Goal: Task Accomplishment & Management: Manage account settings

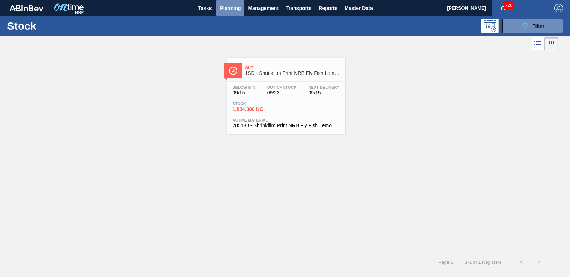
click at [231, 7] on span "Planning" at bounding box center [230, 8] width 21 height 9
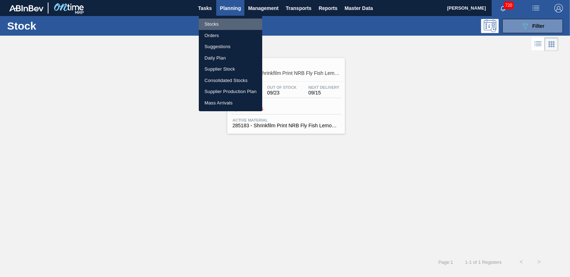
click at [213, 23] on li "Stocks" at bounding box center [230, 24] width 63 height 11
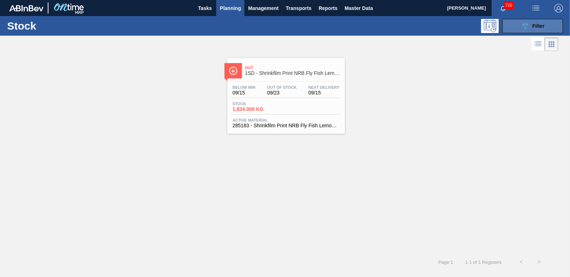
click at [534, 25] on span "Filter" at bounding box center [538, 26] width 12 height 6
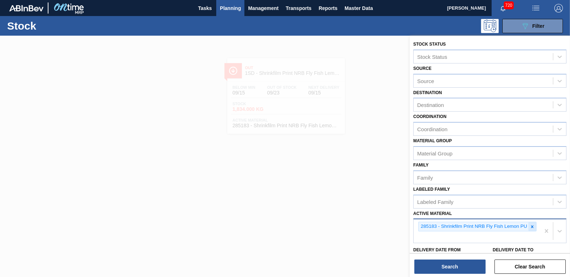
click at [531, 227] on icon at bounding box center [532, 226] width 2 height 2
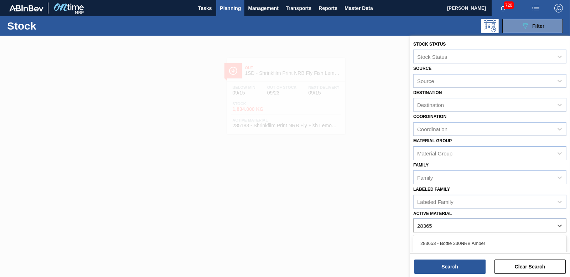
type Material "283653"
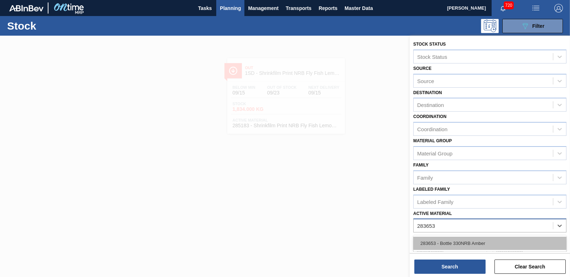
click at [451, 248] on div "283653 - Bottle 330NRB Amber" at bounding box center [489, 243] width 153 height 13
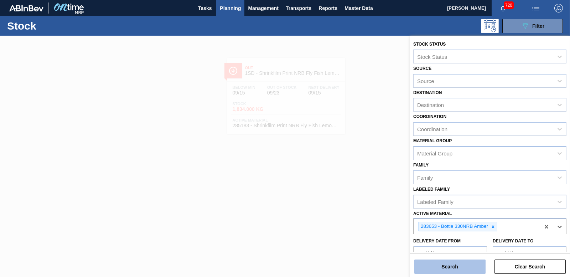
click at [454, 267] on button "Search" at bounding box center [450, 266] width 71 height 14
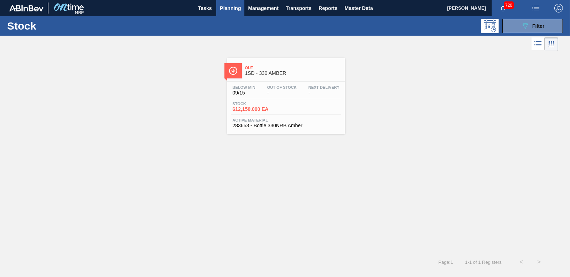
click at [262, 109] on span "612,150.000 EA" at bounding box center [258, 109] width 50 height 5
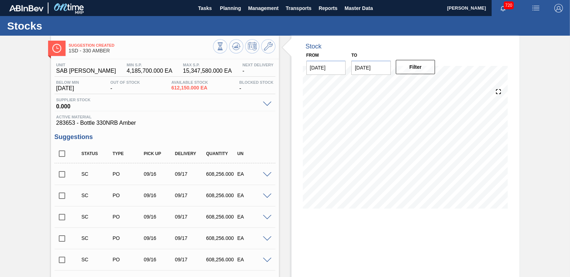
click at [64, 174] on input "checkbox" at bounding box center [62, 174] width 15 height 15
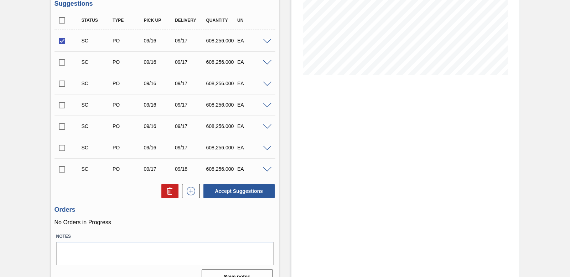
scroll to position [146, 0]
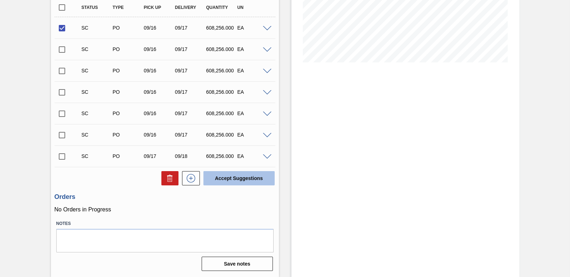
click at [235, 179] on button "Accept Suggestions" at bounding box center [239, 178] width 71 height 14
checkbox input "false"
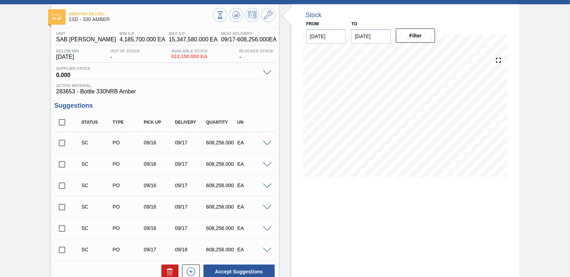
scroll to position [0, 0]
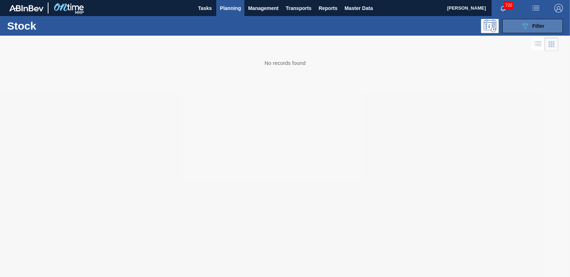
click at [521, 25] on icon "089F7B8B-B2A5-4AFE-B5C0-19BA573D28AC" at bounding box center [525, 26] width 9 height 9
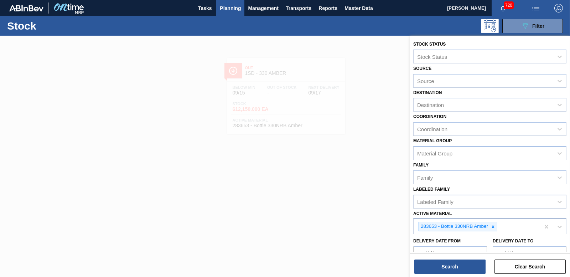
drag, startPoint x: 492, startPoint y: 226, endPoint x: 503, endPoint y: 220, distance: 13.6
click at [491, 226] on icon at bounding box center [493, 226] width 5 height 5
paste Material "57991"
type Material "57991"
click at [494, 240] on div "57991 - Glue Label Casien (25 kg)" at bounding box center [489, 243] width 153 height 13
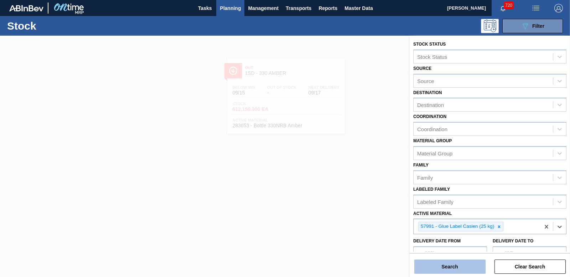
click at [441, 269] on button "Search" at bounding box center [450, 266] width 71 height 14
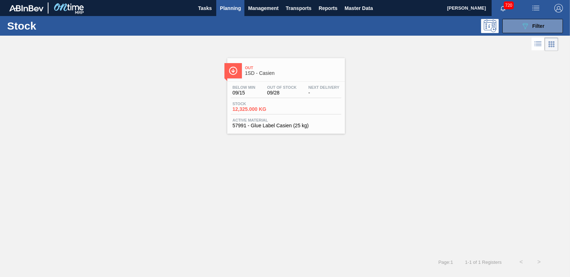
click at [258, 107] on span "12,325.000 KG" at bounding box center [258, 109] width 50 height 5
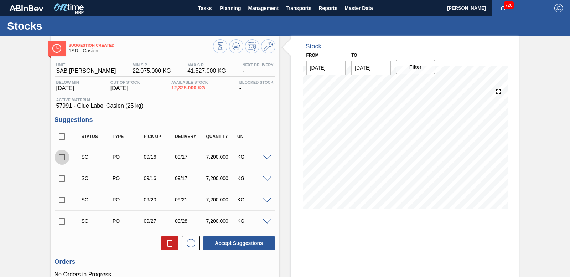
click at [60, 155] on input "checkbox" at bounding box center [62, 157] width 15 height 15
click at [230, 242] on button "Accept Suggestions" at bounding box center [239, 243] width 71 height 14
checkbox input "false"
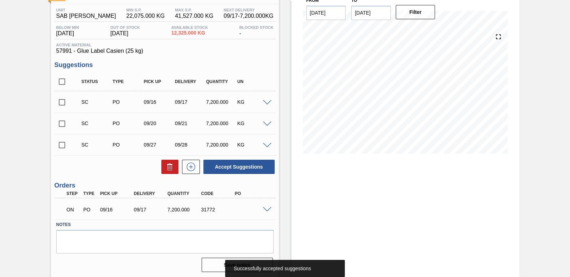
scroll to position [56, 0]
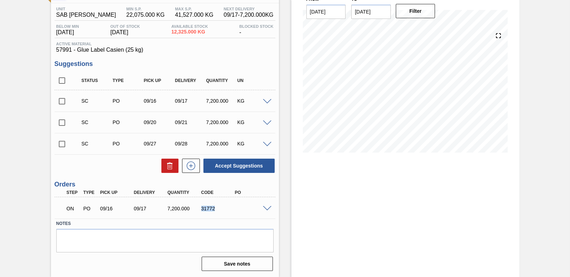
drag, startPoint x: 200, startPoint y: 207, endPoint x: 216, endPoint y: 207, distance: 15.7
click at [216, 207] on div "31772" at bounding box center [218, 209] width 37 height 6
drag, startPoint x: 216, startPoint y: 207, endPoint x: 207, endPoint y: 211, distance: 9.5
copy div "31772"
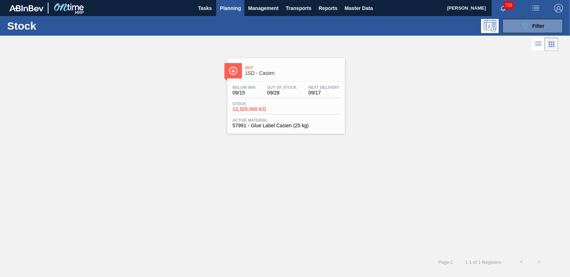
click at [236, 6] on span "Planning" at bounding box center [230, 8] width 21 height 9
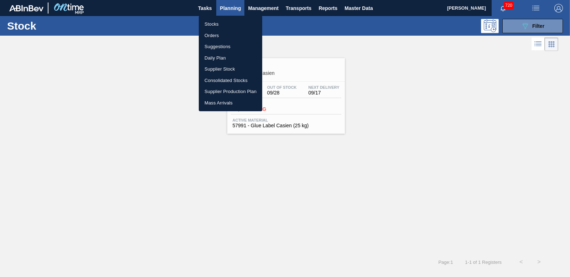
click at [212, 24] on li "Stocks" at bounding box center [230, 24] width 63 height 11
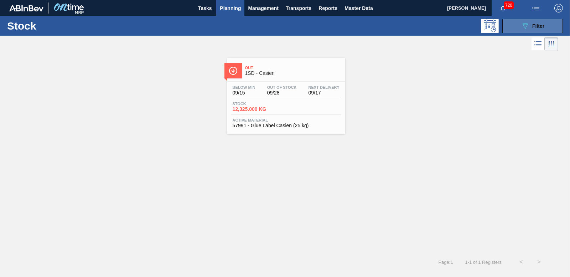
click at [536, 24] on span "Filter" at bounding box center [538, 26] width 12 height 6
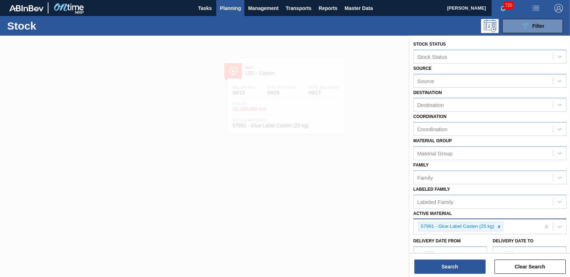
click at [501, 229] on div at bounding box center [499, 226] width 8 height 9
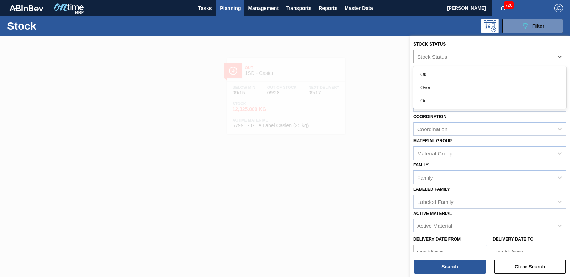
click at [451, 53] on div "Stock Status" at bounding box center [483, 56] width 139 height 10
drag, startPoint x: 448, startPoint y: 55, endPoint x: 425, endPoint y: 53, distance: 23.6
click at [425, 53] on div "Stock Status" at bounding box center [432, 56] width 30 height 6
paste Status "31771"
type Status "3"
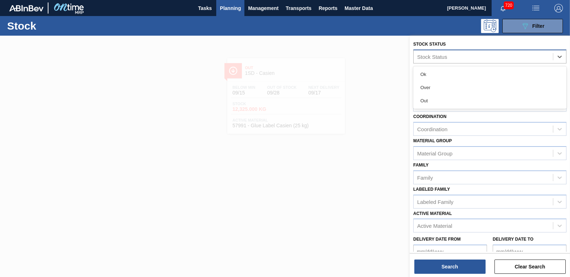
drag, startPoint x: 429, startPoint y: 79, endPoint x: 422, endPoint y: 79, distance: 7.1
click at [427, 79] on div "Ok" at bounding box center [489, 74] width 153 height 13
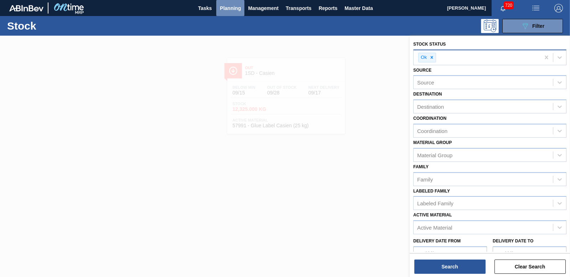
click at [238, 10] on span "Planning" at bounding box center [230, 8] width 21 height 9
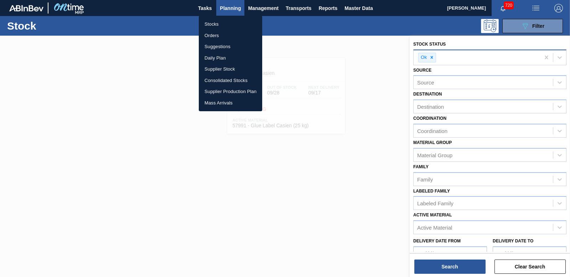
click at [215, 36] on li "Orders" at bounding box center [230, 35] width 63 height 11
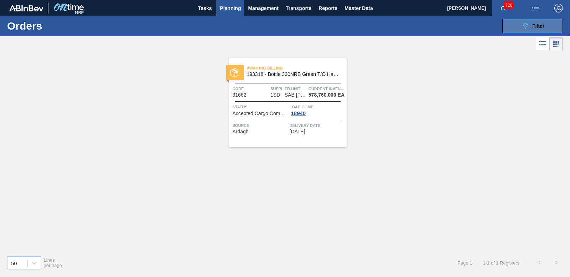
click at [522, 24] on icon "089F7B8B-B2A5-4AFE-B5C0-19BA573D28AC" at bounding box center [525, 26] width 9 height 9
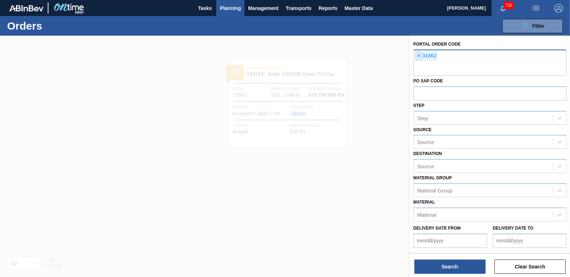
click at [418, 56] on span "×" at bounding box center [419, 56] width 7 height 9
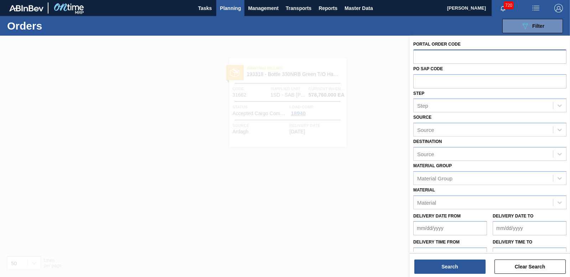
paste input "text"
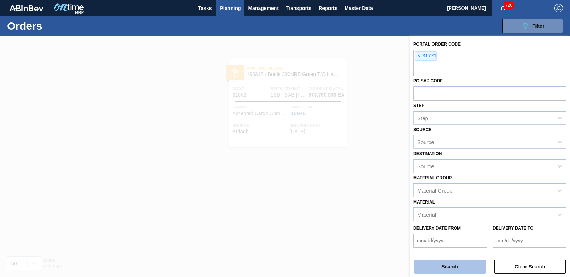
click at [426, 261] on button "Search" at bounding box center [450, 266] width 71 height 14
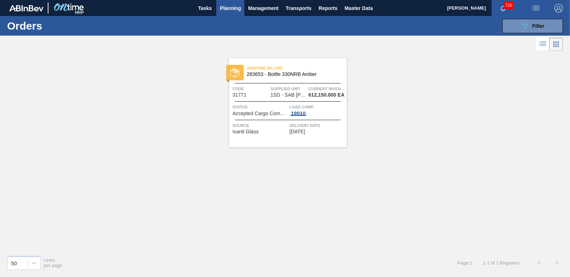
click at [302, 113] on div "19010" at bounding box center [299, 113] width 18 height 6
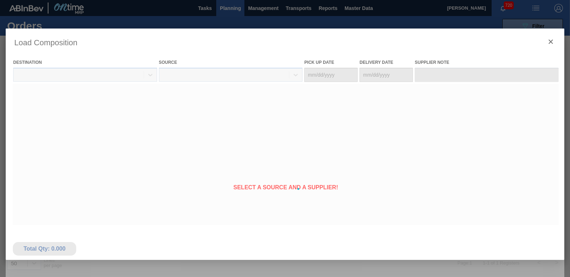
type Date "[DATE]"
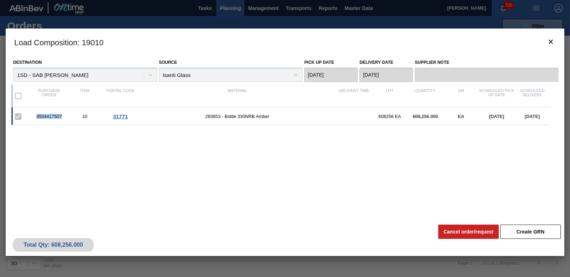
drag, startPoint x: 35, startPoint y: 117, endPoint x: 62, endPoint y: 117, distance: 27.1
click at [62, 117] on div "4504417507" at bounding box center [49, 116] width 36 height 5
drag, startPoint x: 62, startPoint y: 117, endPoint x: 58, endPoint y: 115, distance: 4.2
copy div "4504417507"
click at [553, 40] on icon "botão de ícone" at bounding box center [551, 41] width 9 height 9
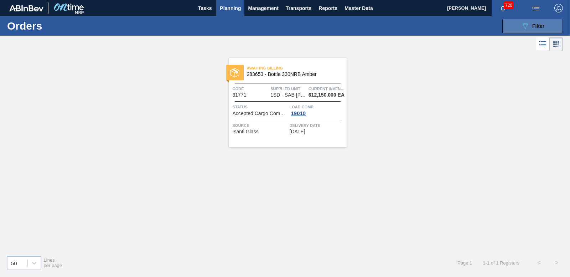
click at [522, 30] on icon "089F7B8B-B2A5-4AFE-B5C0-19BA573D28AC" at bounding box center [525, 26] width 9 height 9
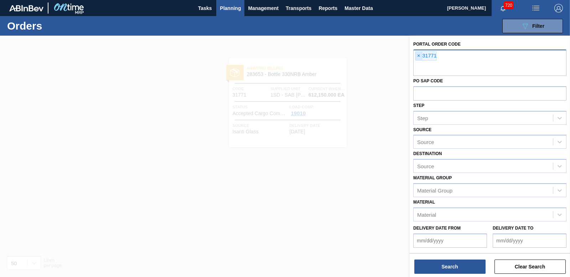
click at [417, 57] on span "×" at bounding box center [419, 56] width 7 height 9
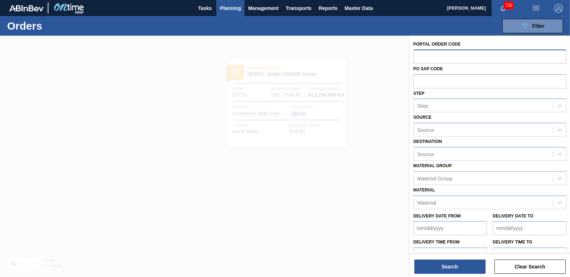
paste input "text"
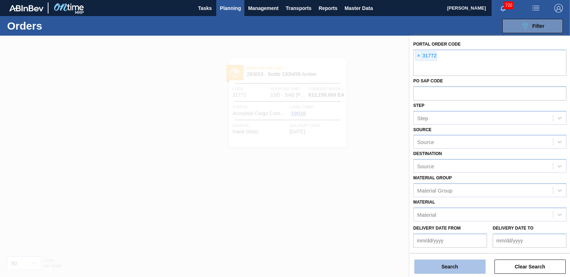
click at [457, 265] on button "Search" at bounding box center [450, 266] width 71 height 14
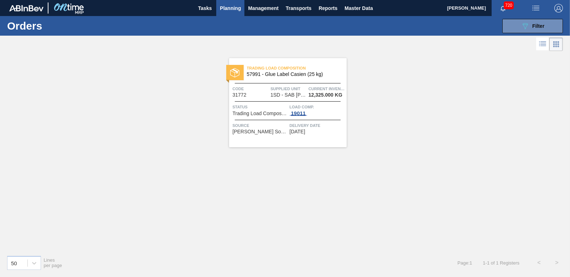
click at [300, 114] on div "19011" at bounding box center [299, 113] width 18 height 6
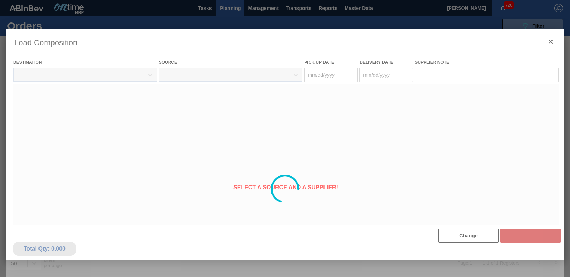
type Date "[DATE]"
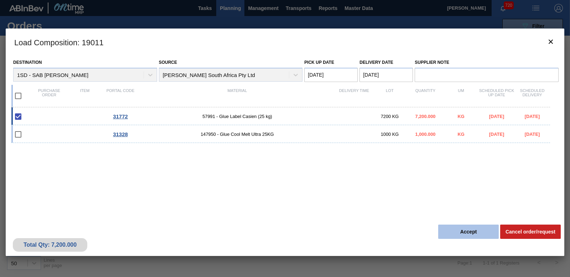
click at [452, 233] on button "Accept" at bounding box center [468, 232] width 61 height 14
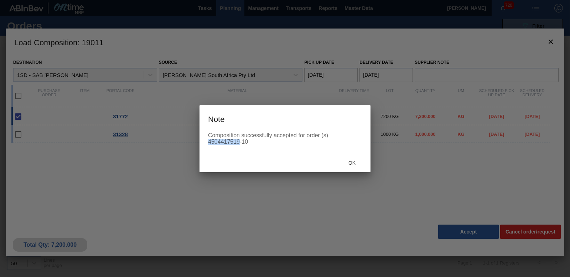
drag, startPoint x: 208, startPoint y: 141, endPoint x: 239, endPoint y: 143, distance: 30.7
click at [239, 143] on div "Composition successfully accepted for order (s) 4504417519-10" at bounding box center [285, 138] width 154 height 13
drag, startPoint x: 239, startPoint y: 143, endPoint x: 233, endPoint y: 141, distance: 5.8
copy div "4504417519"
click at [359, 163] on span "Ok" at bounding box center [352, 163] width 19 height 6
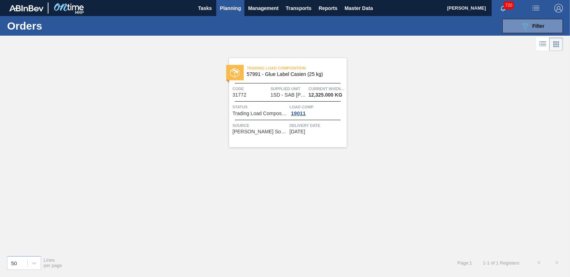
click at [299, 109] on span "Load Comp." at bounding box center [317, 106] width 55 height 7
click at [302, 112] on div "19011" at bounding box center [299, 113] width 18 height 6
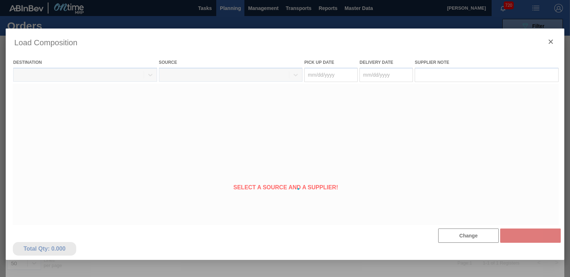
type Date "[DATE]"
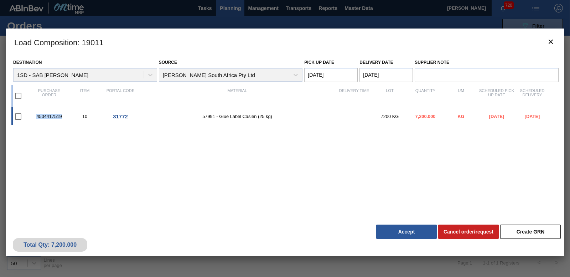
drag, startPoint x: 36, startPoint y: 116, endPoint x: 65, endPoint y: 115, distance: 28.5
click at [65, 115] on div "4504417519" at bounding box center [49, 116] width 36 height 5
checkbox input "true"
drag, startPoint x: 65, startPoint y: 115, endPoint x: 58, endPoint y: 114, distance: 6.9
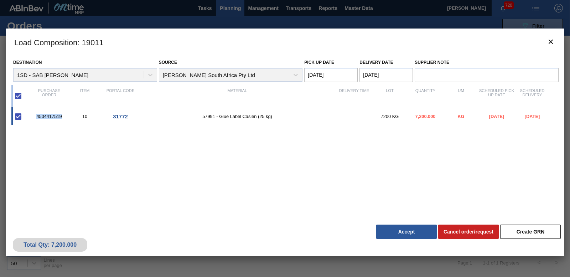
click at [58, 114] on div "4504417519" at bounding box center [49, 116] width 36 height 5
checkbox input "false"
drag, startPoint x: 37, startPoint y: 114, endPoint x: 63, endPoint y: 115, distance: 26.7
click at [63, 115] on div "4504417519" at bounding box center [49, 116] width 36 height 5
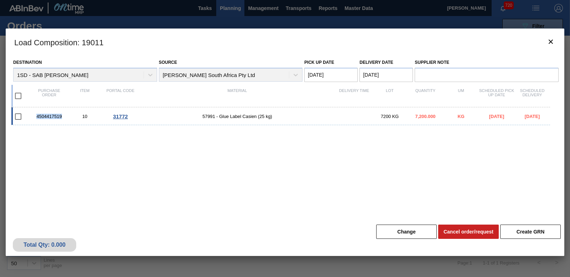
checkbox input "true"
copy div "4504417519"
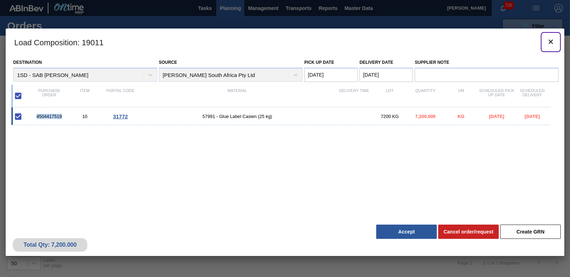
drag, startPoint x: 547, startPoint y: 43, endPoint x: 541, endPoint y: 41, distance: 6.4
click at [547, 43] on icon "botão de ícone" at bounding box center [551, 41] width 9 height 9
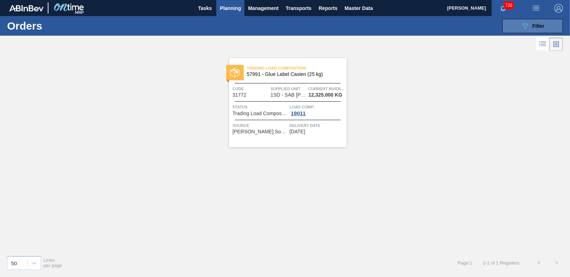
click at [533, 22] on div "089F7B8B-B2A5-4AFE-B5C0-19BA573D28AC Filter" at bounding box center [533, 26] width 24 height 9
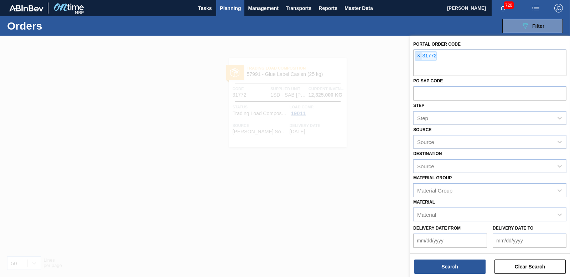
click at [419, 54] on span "×" at bounding box center [419, 56] width 7 height 9
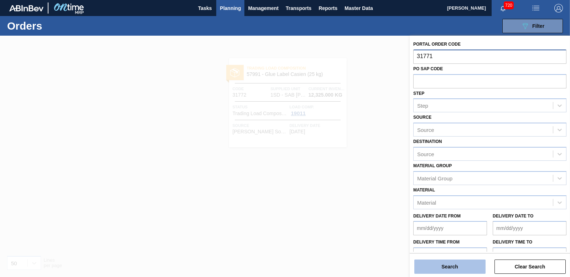
type input "31771"
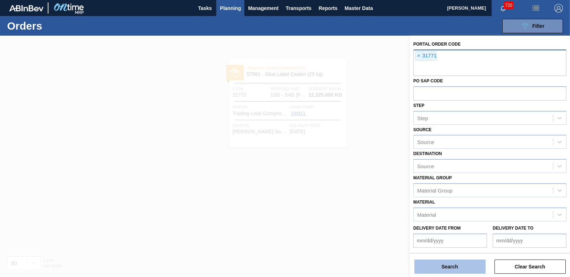
click at [463, 267] on button "Search" at bounding box center [450, 266] width 71 height 14
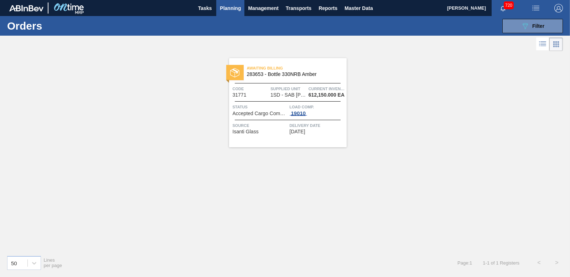
click at [297, 112] on div "19010" at bounding box center [299, 113] width 18 height 6
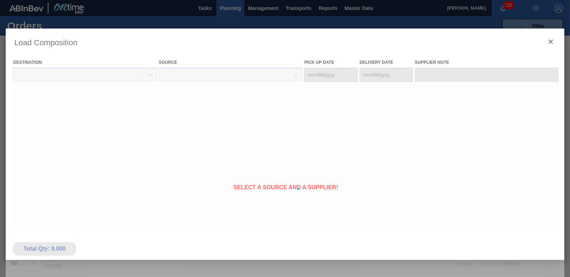
type Date "[DATE]"
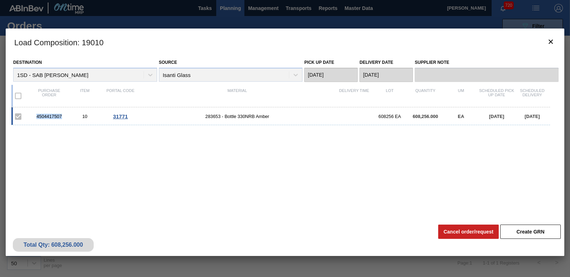
drag, startPoint x: 32, startPoint y: 116, endPoint x: 61, endPoint y: 119, distance: 28.7
click at [61, 119] on div "4504417507 10 31771 283653 - Bottle 330NRB Amber 608256 EA 608,256.000 EA [DATE…" at bounding box center [280, 116] width 539 height 18
copy div "4504417507"
click at [547, 40] on icon "botão de ícone" at bounding box center [551, 41] width 9 height 9
